Goal: Task Accomplishment & Management: Manage account settings

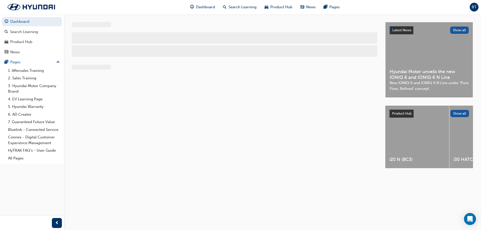
click at [473, 8] on div "BT" at bounding box center [473, 7] width 9 height 9
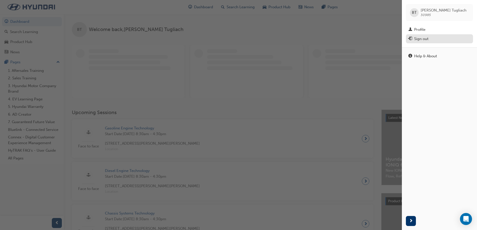
click at [424, 39] on div "Sign out" at bounding box center [421, 39] width 14 height 6
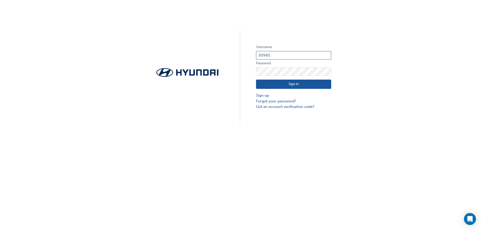
click at [283, 53] on input "30985" at bounding box center [293, 55] width 75 height 9
type input "3"
type input "34670"
click button "Sign In" at bounding box center [293, 85] width 75 height 10
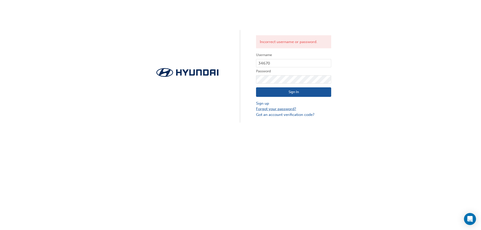
click at [285, 109] on link "Forgot your password?" at bounding box center [293, 109] width 75 height 6
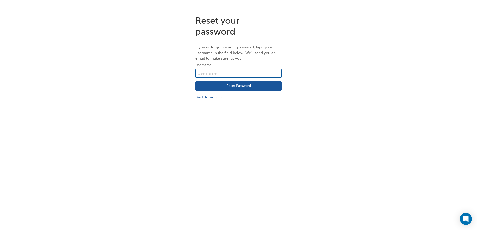
click at [239, 75] on input "text" at bounding box center [238, 73] width 86 height 9
type input "34670"
click at [235, 86] on button "Reset Password" at bounding box center [238, 86] width 86 height 10
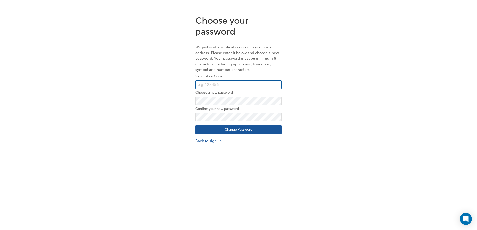
click at [246, 84] on input "text" at bounding box center [238, 84] width 86 height 9
paste input "223356"
type input "223356"
click at [204, 125] on button "Change Password" at bounding box center [238, 130] width 86 height 10
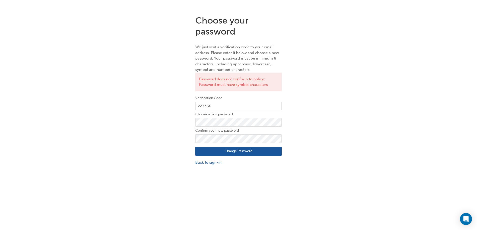
click at [169, 153] on div "Choose your password We just sent a verification code to your email address. Pl…" at bounding box center [238, 90] width 477 height 158
click at [248, 153] on button "Change Password" at bounding box center [238, 152] width 86 height 10
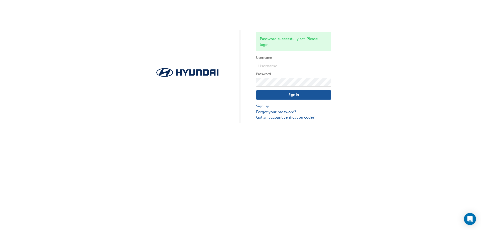
type input "30985"
click at [319, 91] on button "Sign In" at bounding box center [293, 95] width 75 height 10
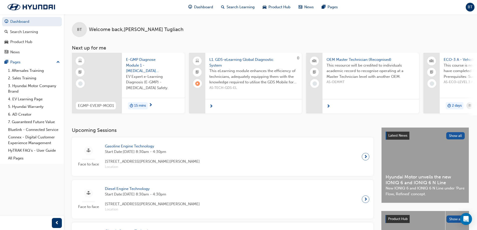
click at [473, 5] on div "BT" at bounding box center [470, 7] width 9 height 9
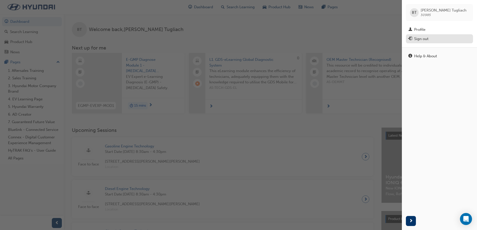
click at [429, 38] on div "Sign out" at bounding box center [439, 39] width 62 height 6
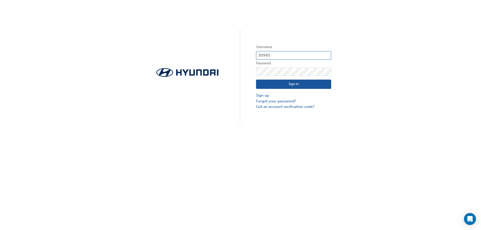
click at [274, 58] on input "30985" at bounding box center [293, 55] width 75 height 9
type input "3"
type input "34670"
drag, startPoint x: 282, startPoint y: 65, endPoint x: 270, endPoint y: 86, distance: 23.3
click at [270, 86] on button "Sign In" at bounding box center [293, 85] width 75 height 10
